Goal: Find specific page/section: Find specific page/section

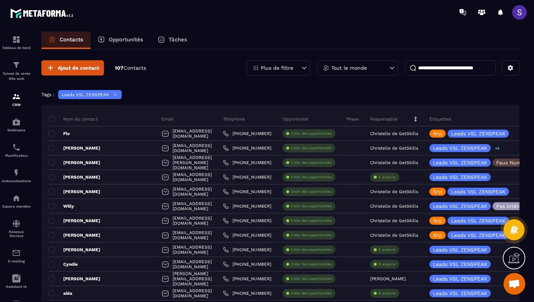
click at [290, 69] on p "Plus de filtre" at bounding box center [277, 67] width 32 height 5
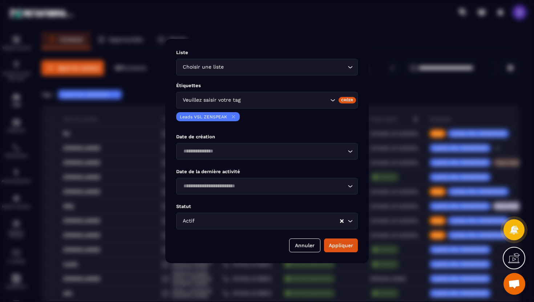
click at [151, 82] on div "Modal window" at bounding box center [267, 151] width 534 height 302
click at [309, 241] on button "Annuler" at bounding box center [304, 246] width 31 height 14
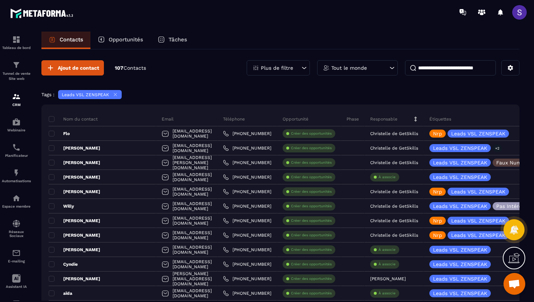
click at [115, 94] on icon at bounding box center [115, 94] width 5 height 5
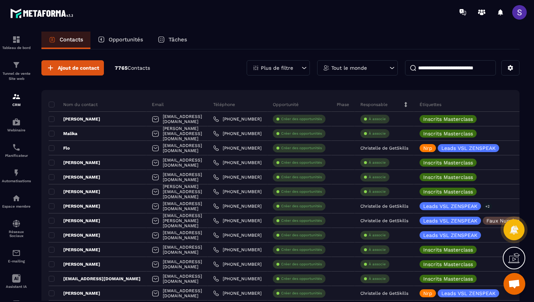
click at [282, 67] on p "Plus de filtre" at bounding box center [277, 67] width 32 height 5
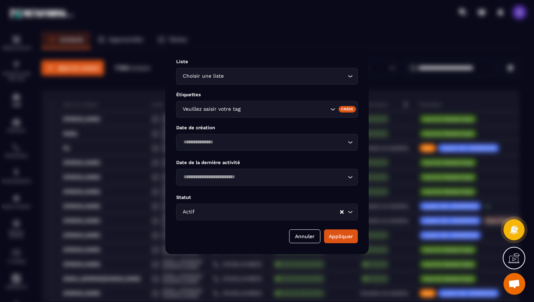
click at [224, 112] on div "Veuillez saisir votre tag" at bounding box center [254, 109] width 149 height 8
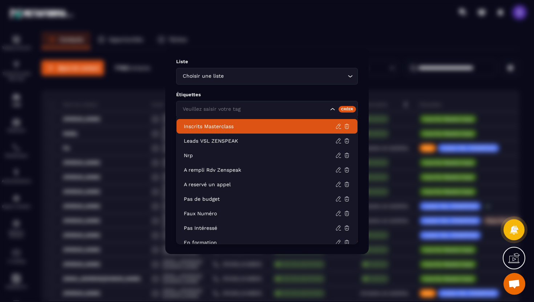
click at [211, 126] on p "Inscrits Masterclass" at bounding box center [260, 126] width 152 height 7
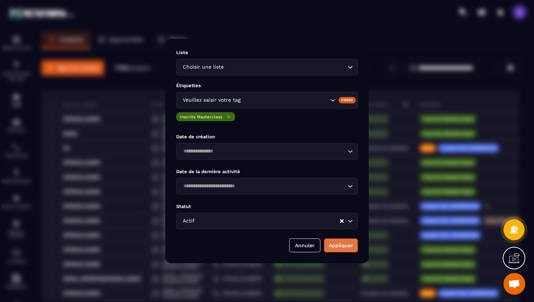
click at [336, 245] on button "Appliquer" at bounding box center [341, 246] width 34 height 14
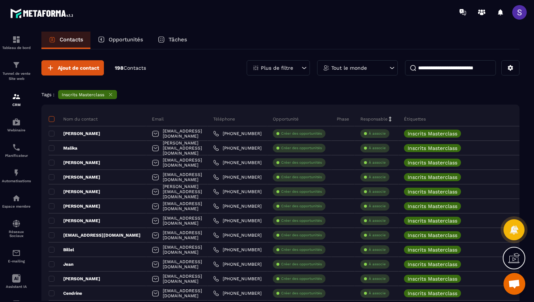
click at [52, 120] on span at bounding box center [52, 119] width 6 height 6
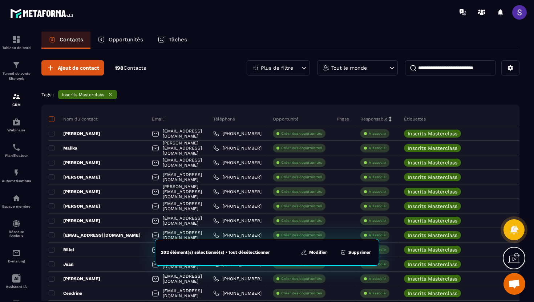
click at [52, 120] on span at bounding box center [52, 119] width 6 height 6
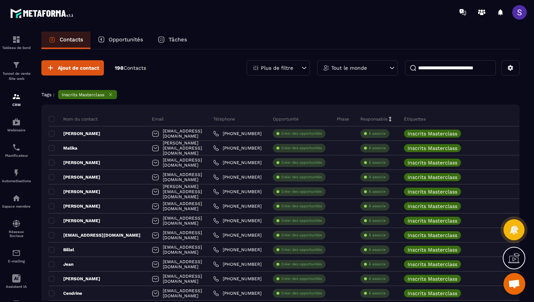
click at [427, 68] on input at bounding box center [450, 67] width 91 height 15
click at [111, 96] on icon at bounding box center [110, 94] width 5 height 5
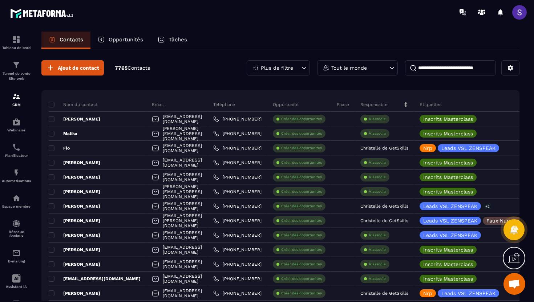
click at [435, 69] on input at bounding box center [450, 67] width 91 height 15
type input "********"
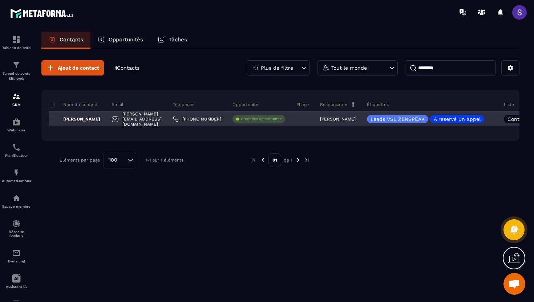
click at [91, 121] on p "[PERSON_NAME]" at bounding box center [75, 119] width 52 height 6
